Goal: Task Accomplishment & Management: Manage account settings

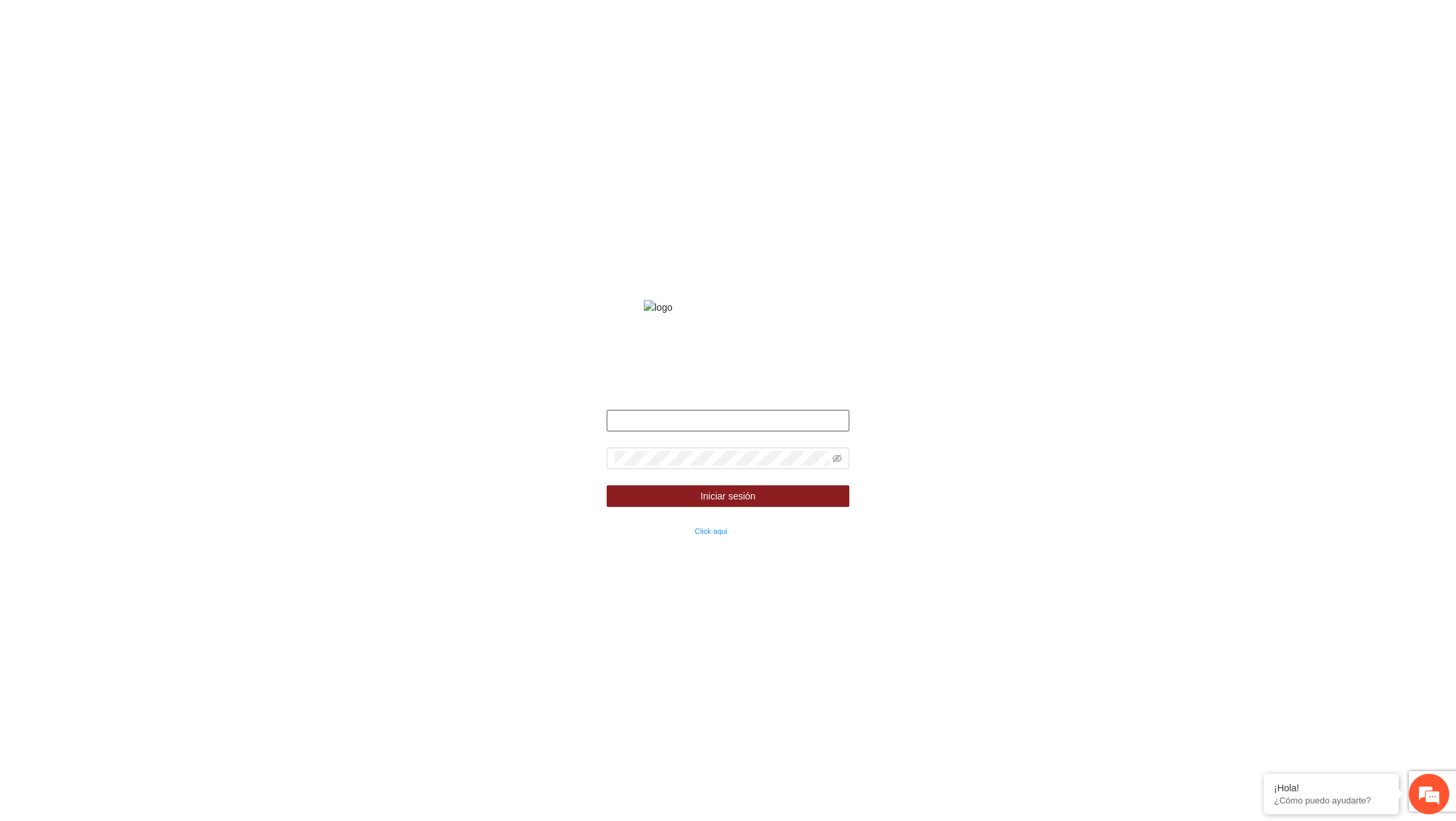
click at [691, 431] on input "text" at bounding box center [728, 420] width 243 height 21
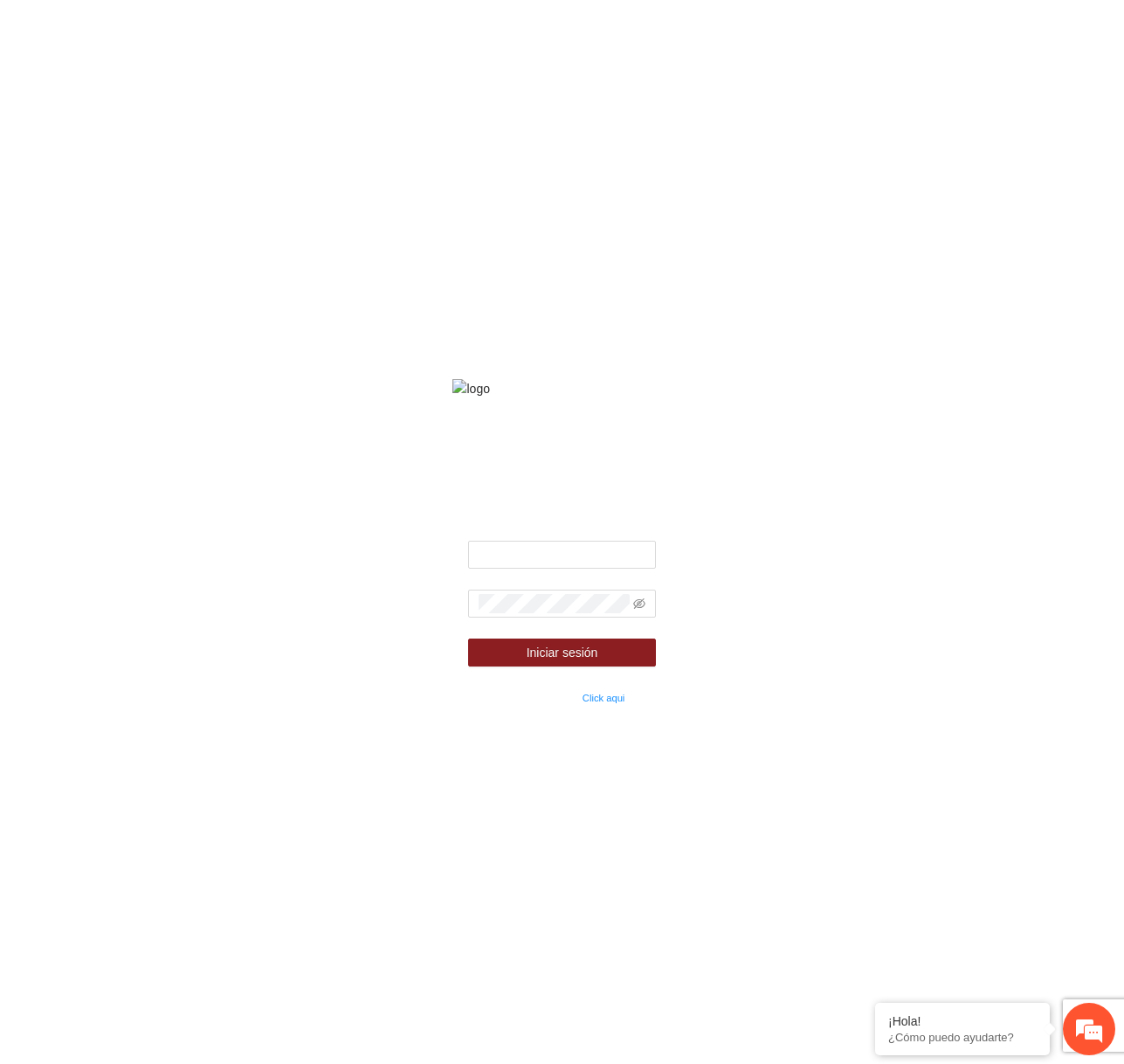
click at [607, 563] on div "Fondo de financiamiento de proyectos para la prevención y fortalecimiento de in…" at bounding box center [561, 532] width 234 height 349
click at [607, 563] on input "text" at bounding box center [562, 554] width 187 height 28
type input "**********"
click at [659, 622] on div "**********" at bounding box center [561, 532] width 234 height 349
click at [640, 610] on icon "eye-invisible" at bounding box center [639, 603] width 12 height 12
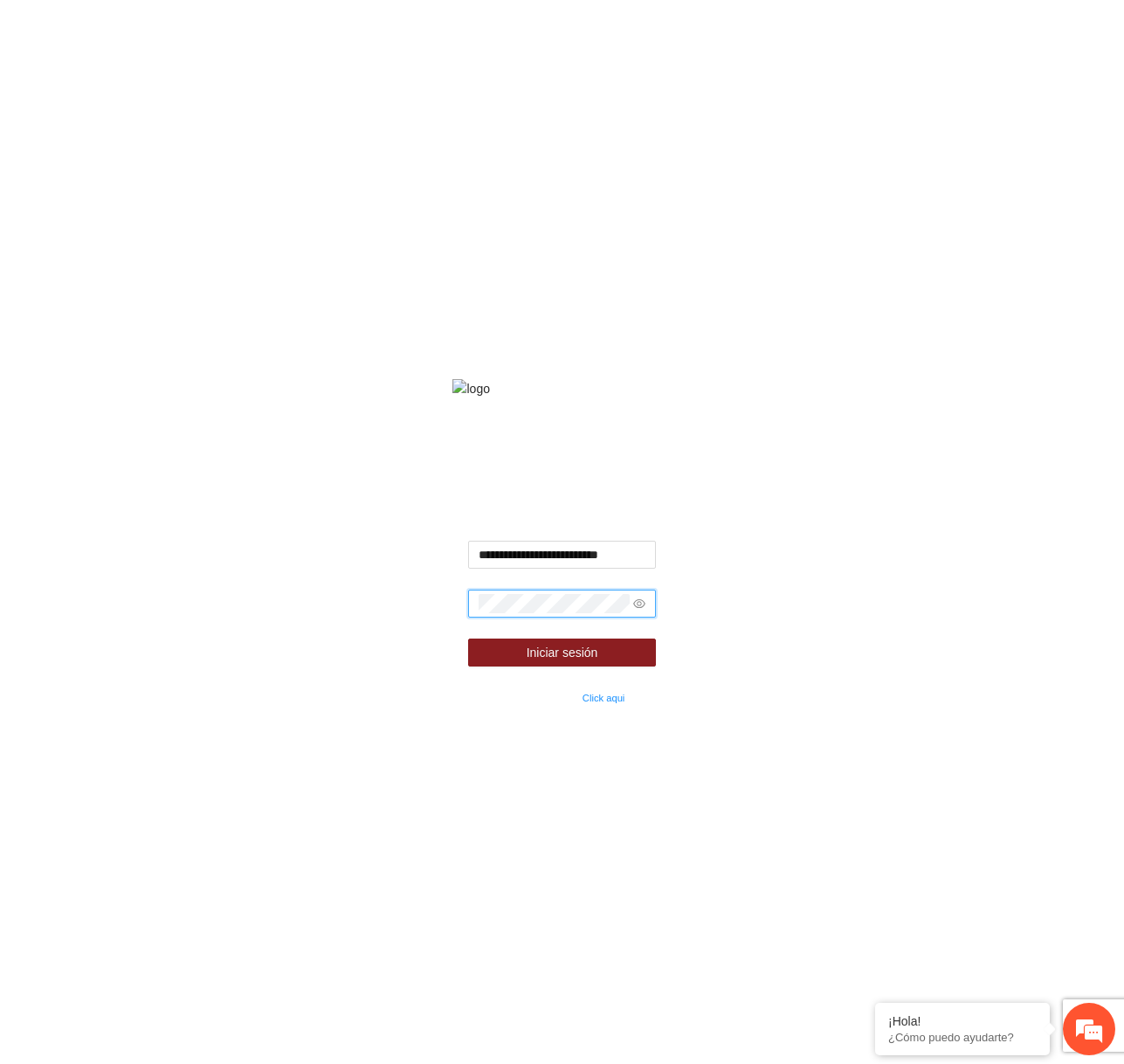
click at [468, 638] on button "Iniciar sesión" at bounding box center [562, 652] width 187 height 28
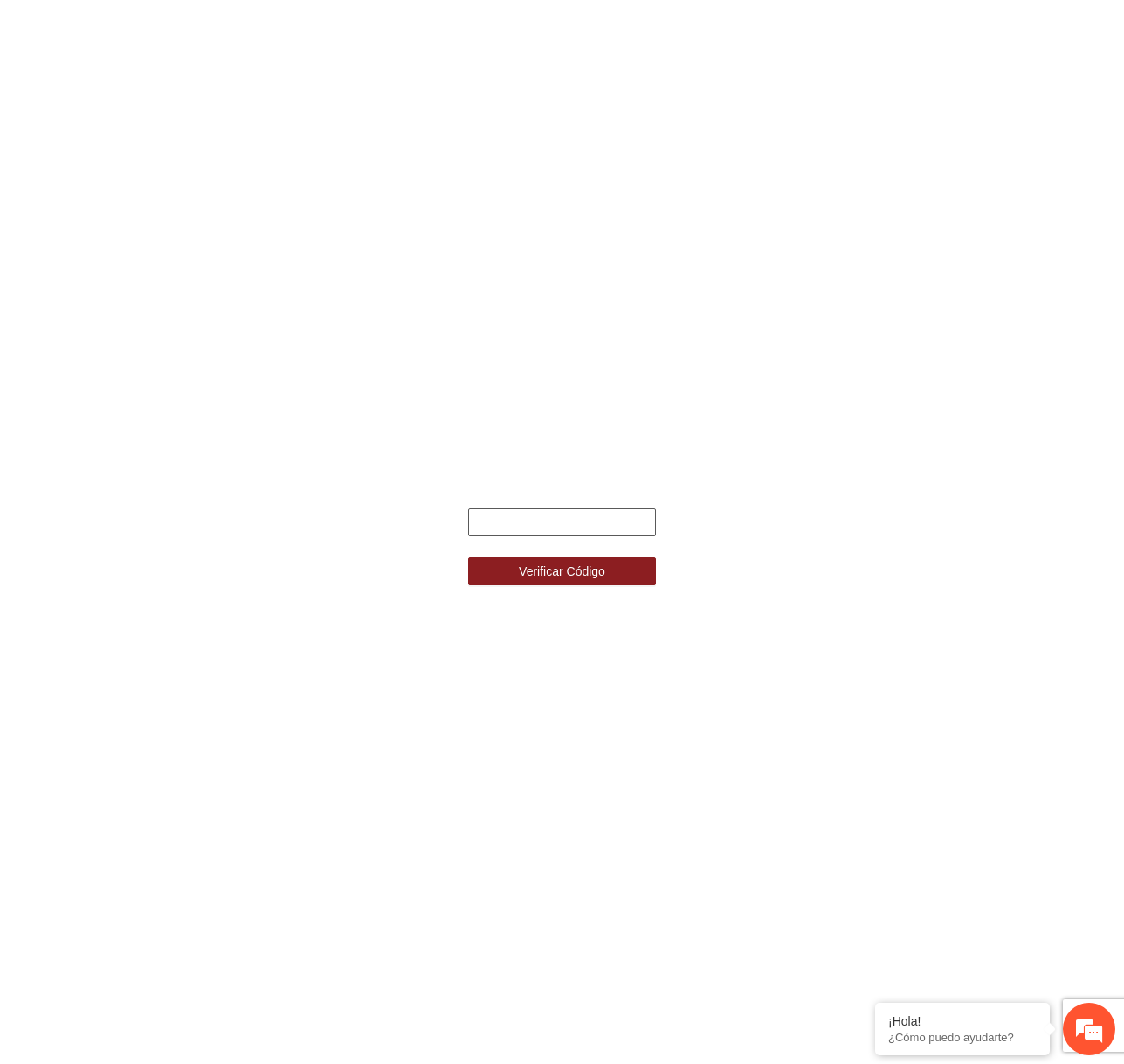
click at [629, 522] on input "text" at bounding box center [562, 522] width 187 height 28
type input "******"
click at [468, 557] on button "Verificar Código" at bounding box center [562, 571] width 187 height 28
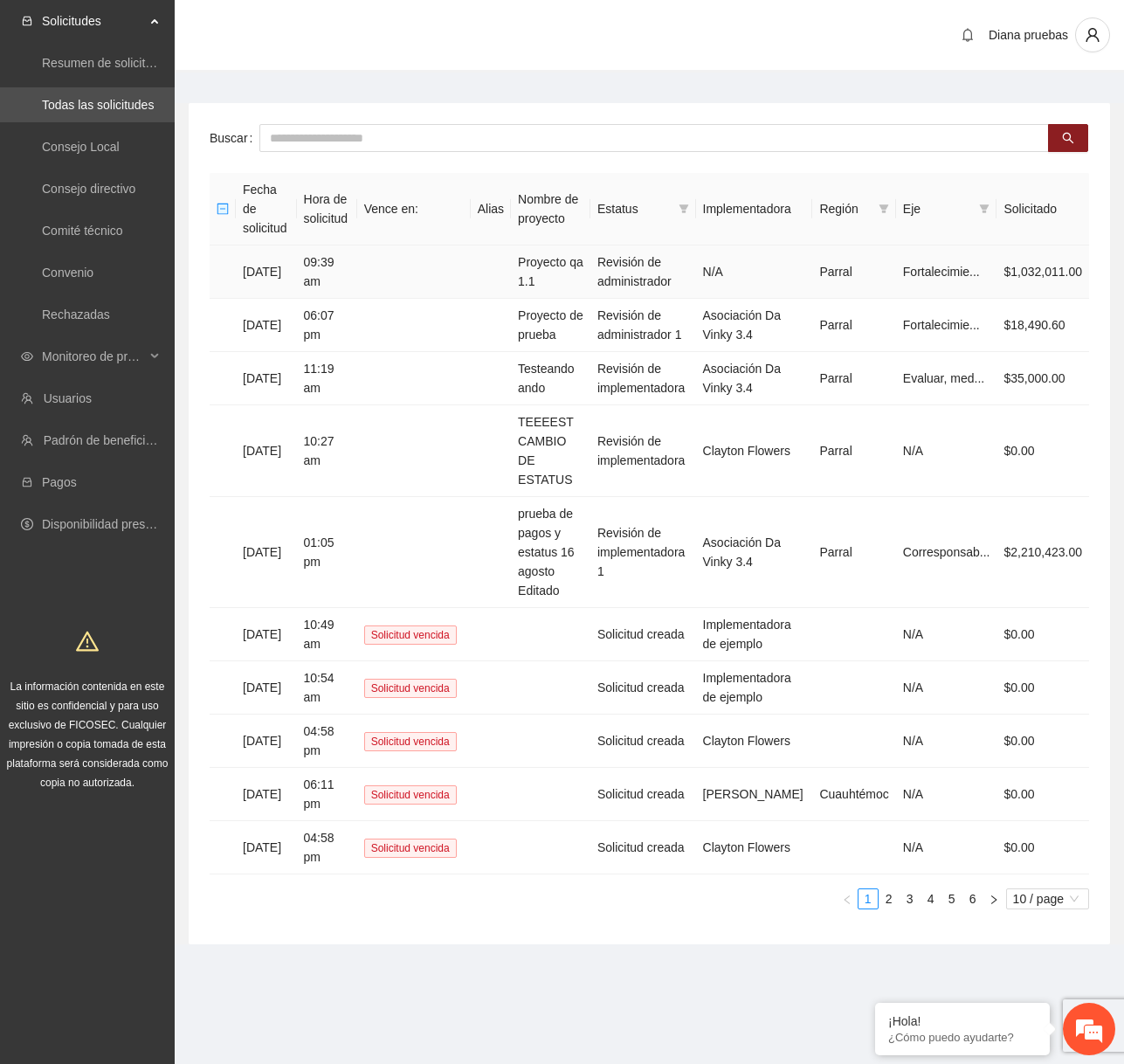
click at [669, 283] on td "Revisión de administrador" at bounding box center [643, 272] width 106 height 53
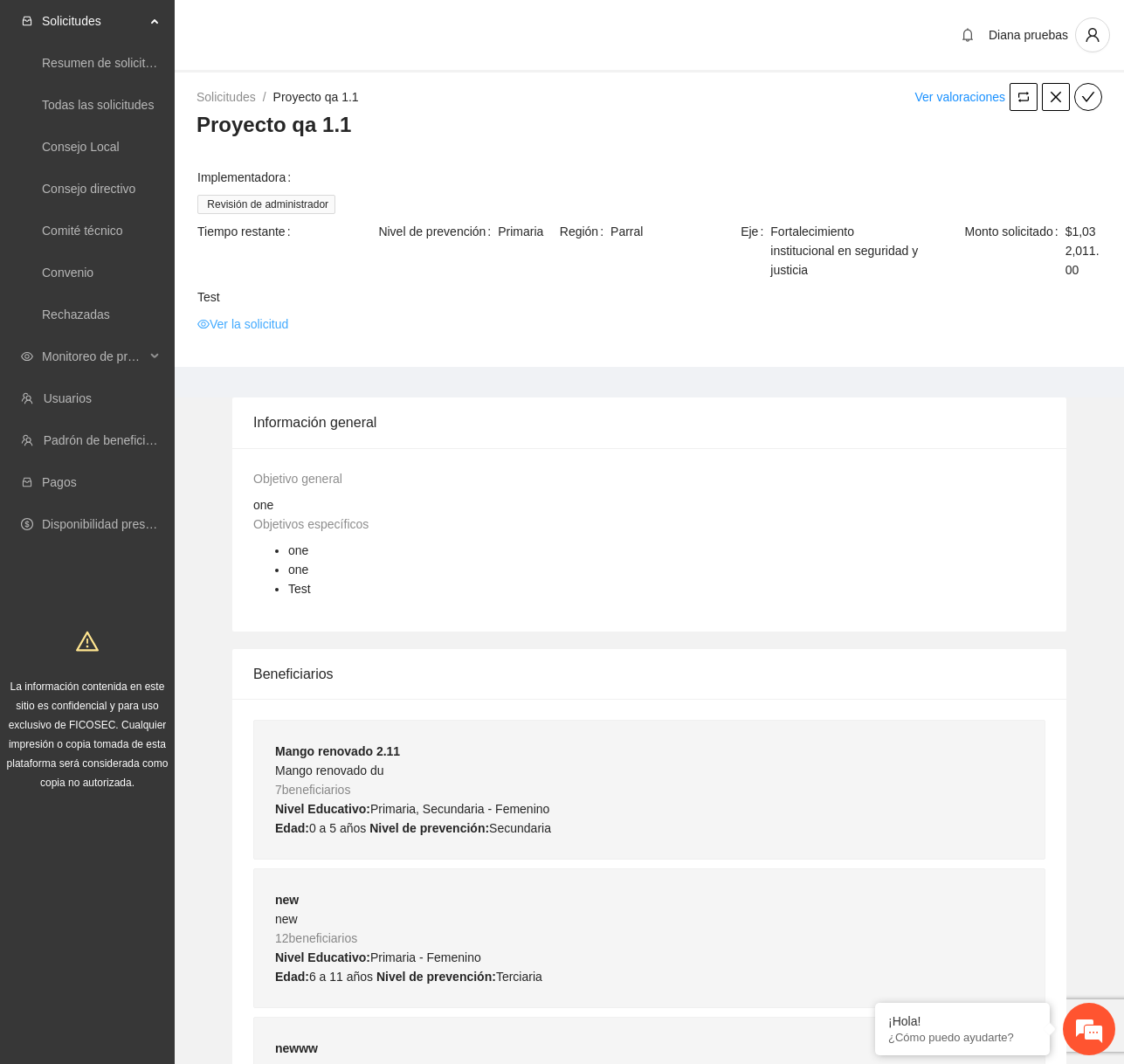
click at [254, 334] on link "Ver la solicitud" at bounding box center [242, 324] width 91 height 19
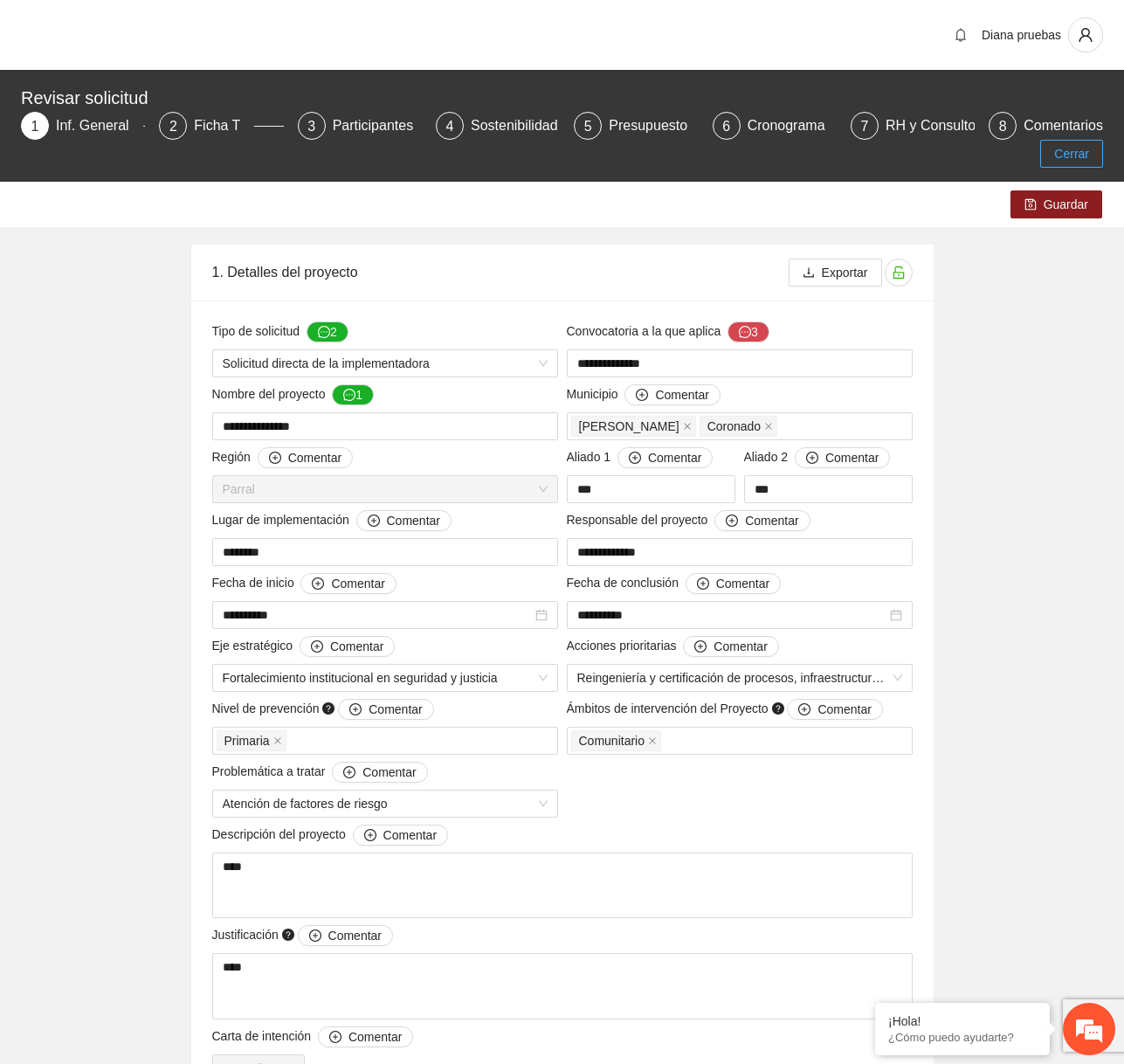
click at [1059, 157] on span "Cerrar" at bounding box center [1072, 154] width 35 height 19
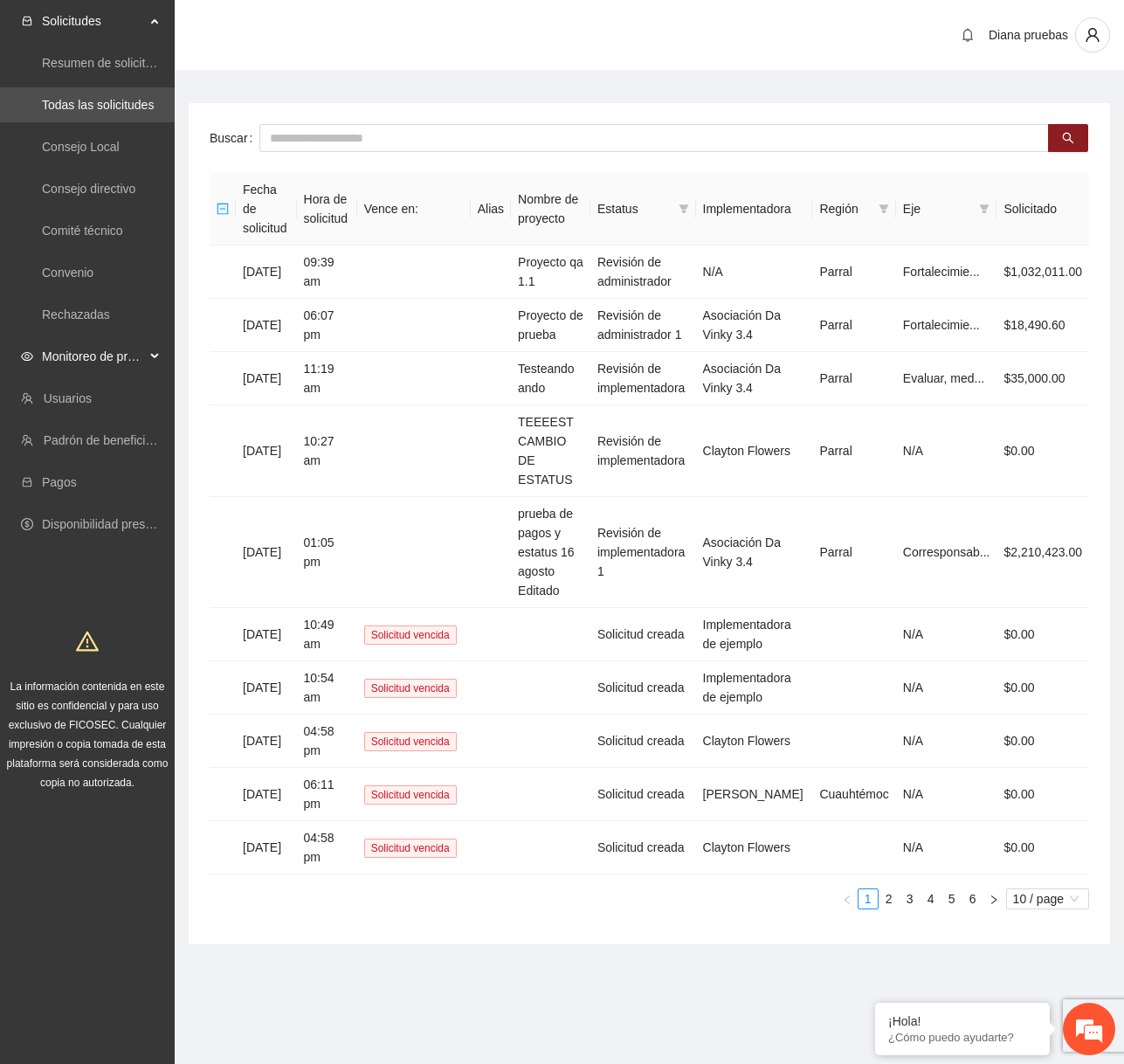
click at [136, 345] on span "Monitoreo de proyectos" at bounding box center [94, 356] width 103 height 35
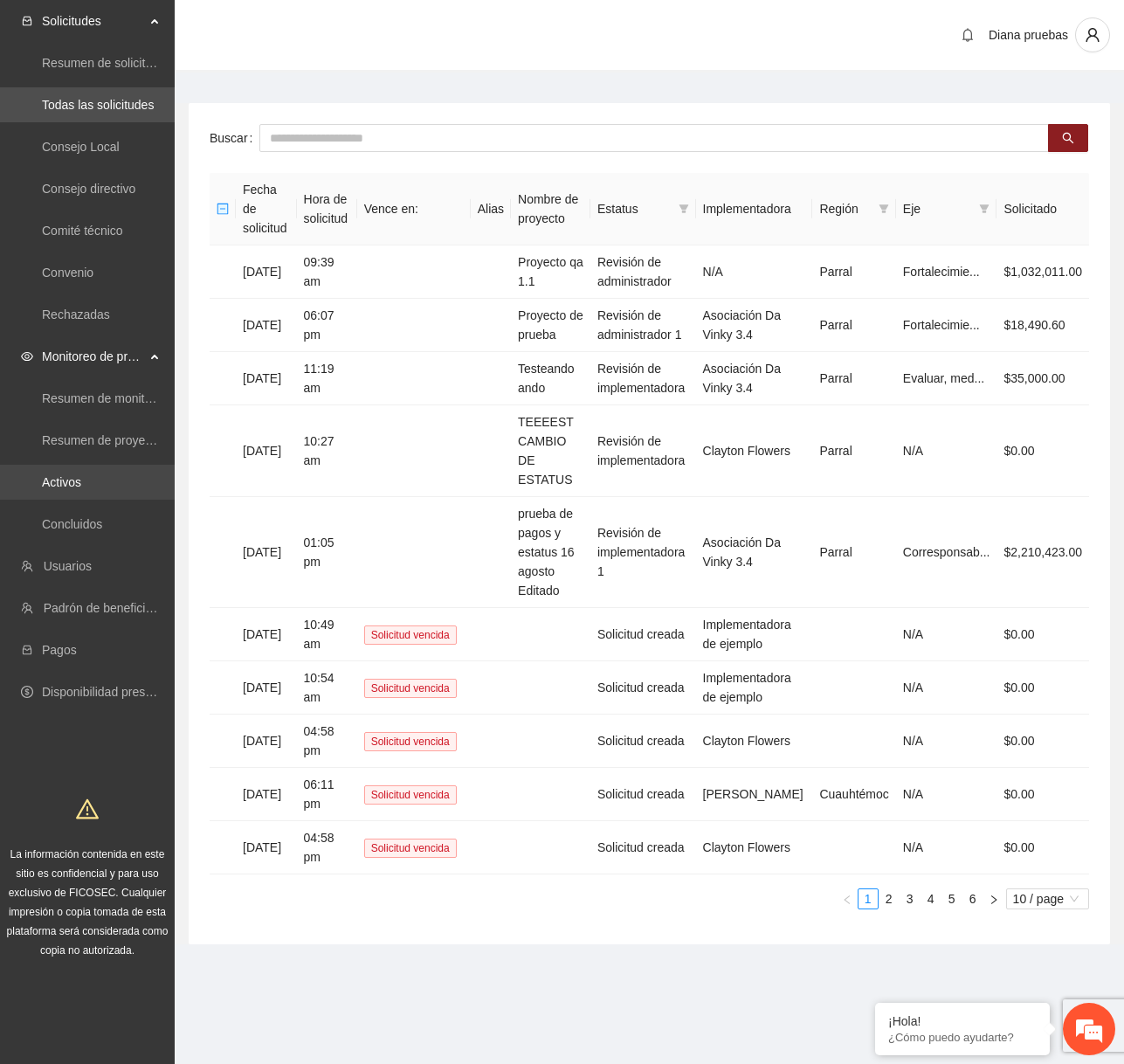
click at [81, 475] on link "Activos" at bounding box center [61, 482] width 39 height 14
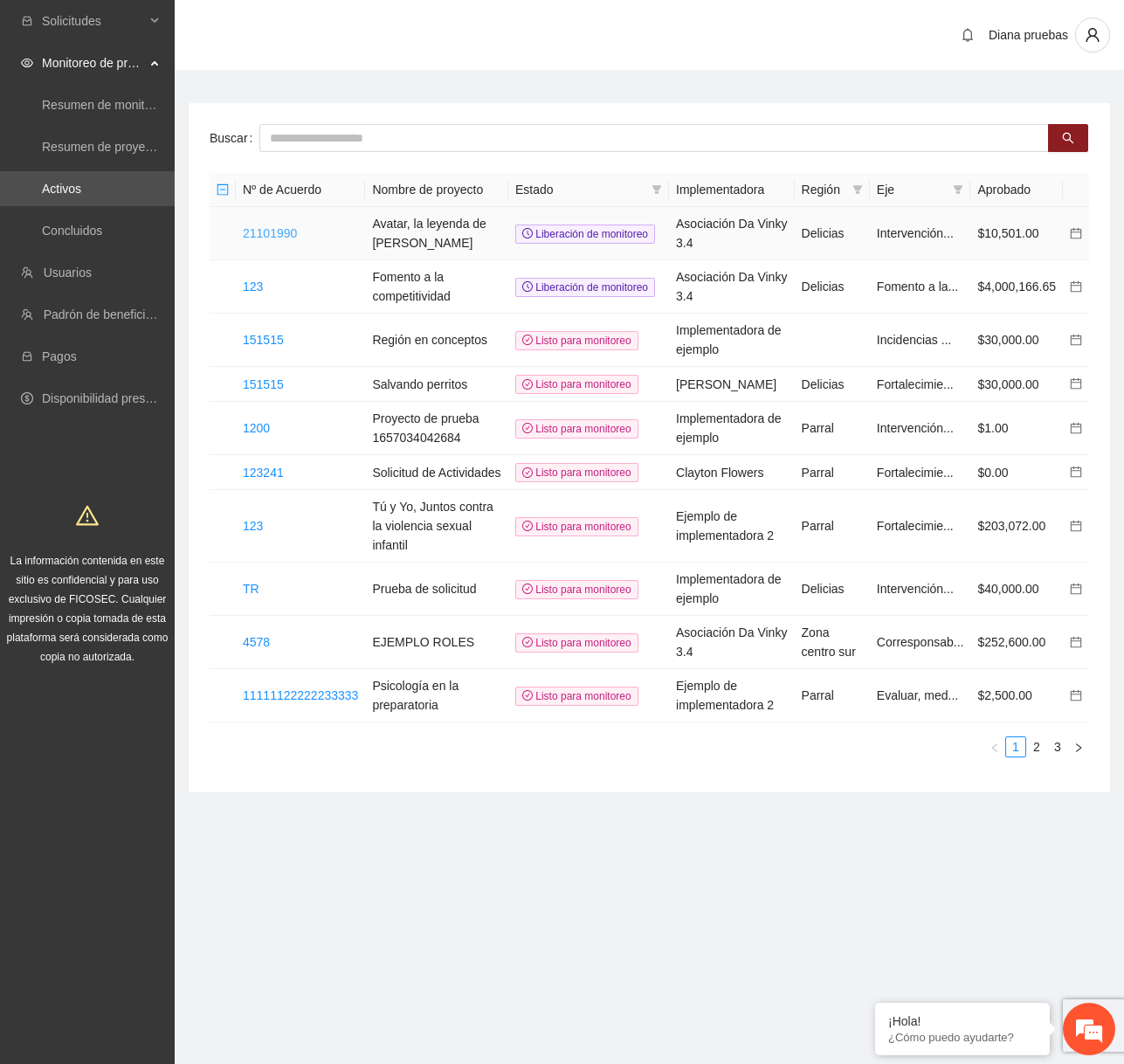
click at [296, 240] on link "21101990" at bounding box center [270, 233] width 54 height 14
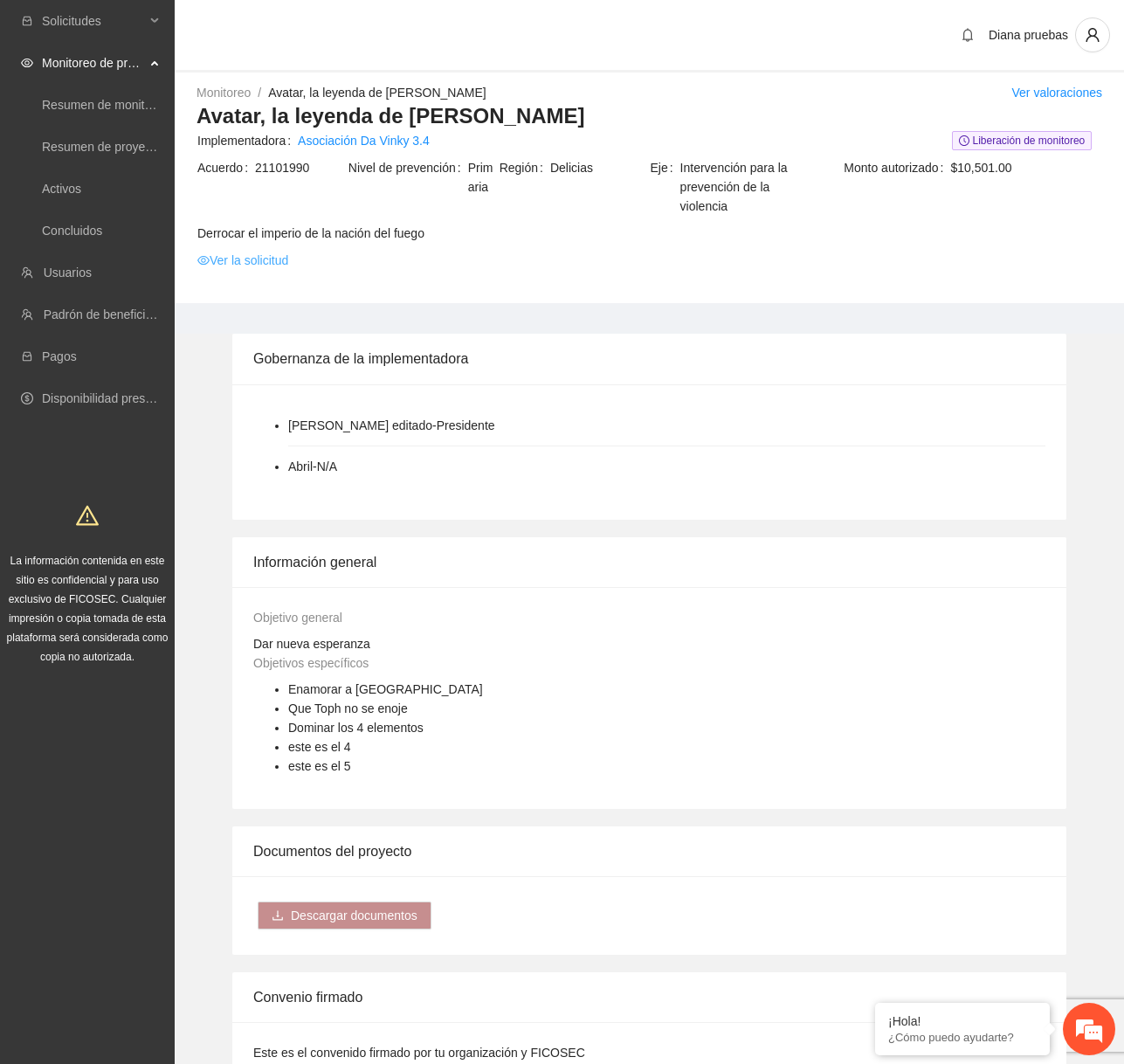
click at [270, 263] on link "Ver la solicitud" at bounding box center [242, 261] width 91 height 19
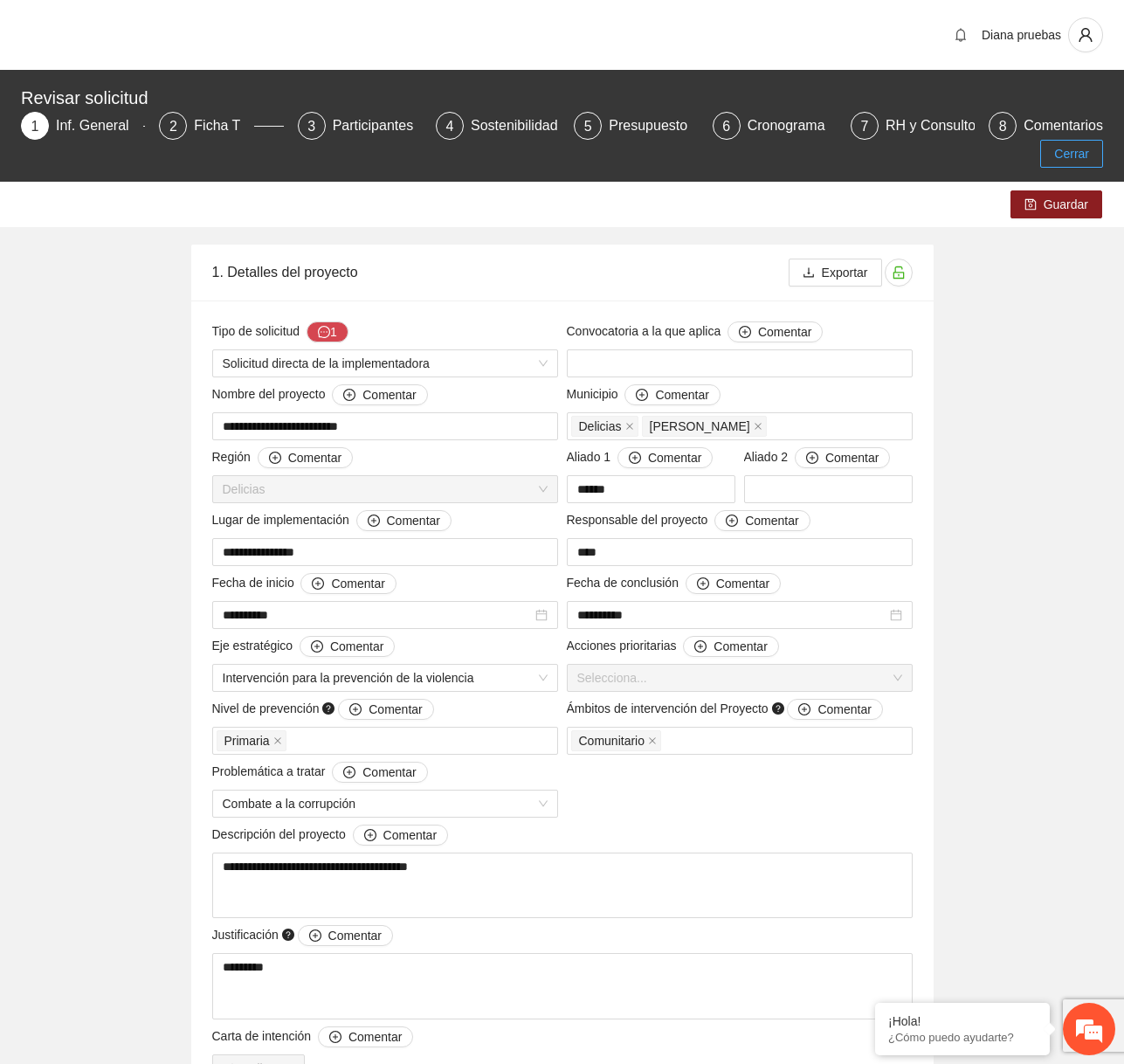
click at [1068, 153] on span "Cerrar" at bounding box center [1072, 154] width 35 height 19
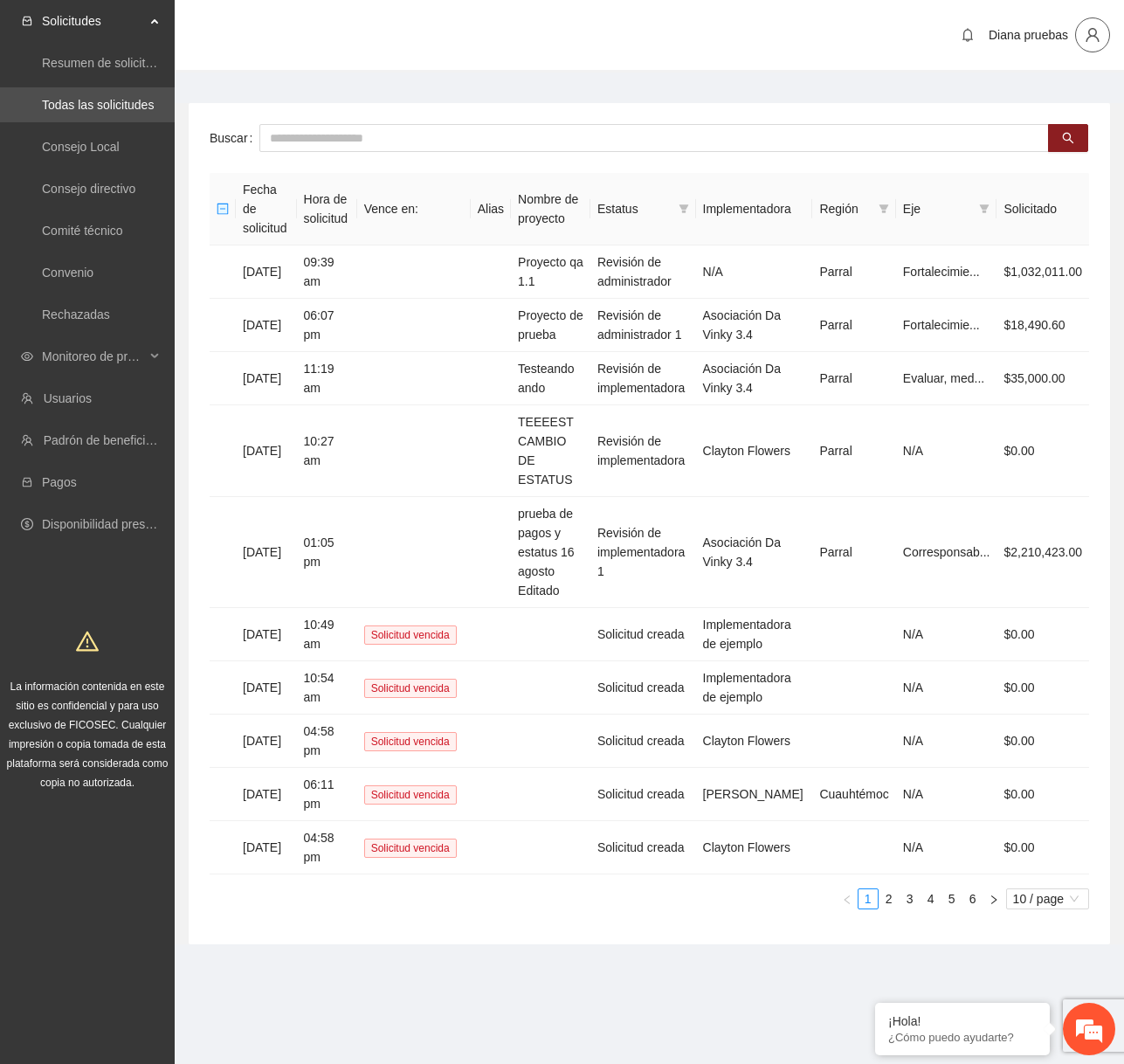
click at [1085, 37] on icon "user" at bounding box center [1093, 34] width 15 height 15
click at [1073, 100] on span "Cerrar sesión" at bounding box center [1042, 99] width 110 height 19
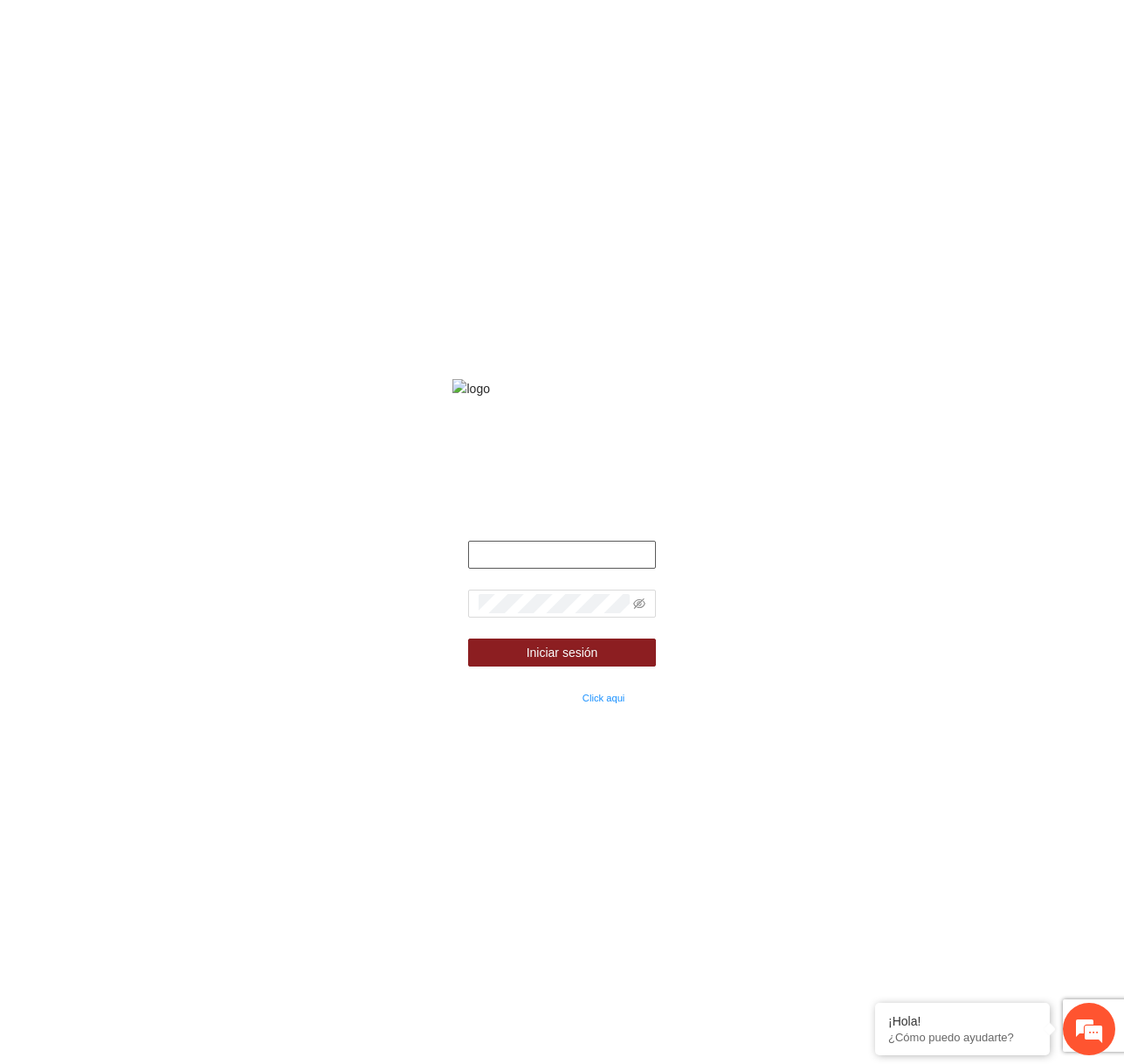
click at [625, 564] on input "text" at bounding box center [562, 554] width 187 height 28
click at [491, 804] on div "Fondo de financiamiento de proyectos para la prevención y fortalecimiento de in…" at bounding box center [562, 532] width 1124 height 1064
click at [615, 703] on link "Click aqui" at bounding box center [604, 698] width 43 height 10
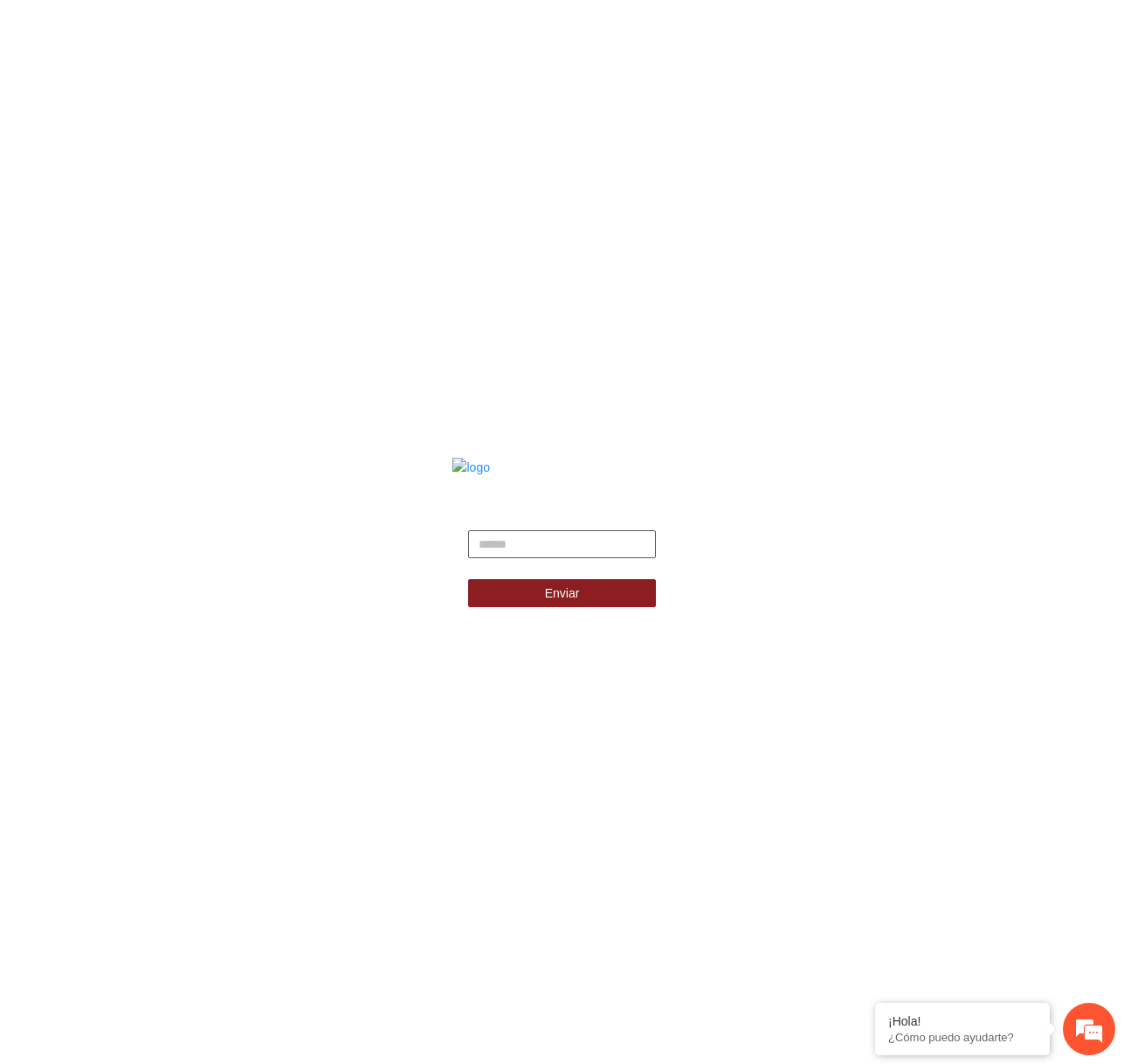
click at [599, 558] on input "text" at bounding box center [562, 544] width 187 height 28
